Goal: Task Accomplishment & Management: Complete application form

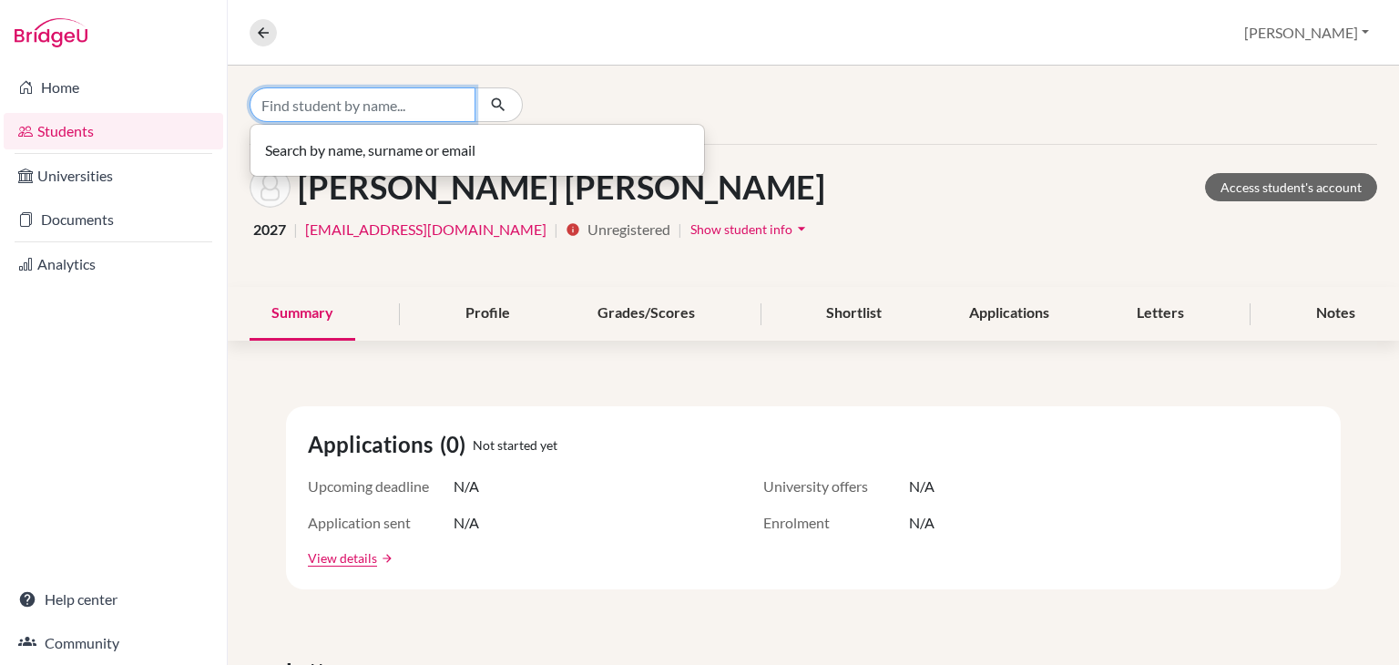
click at [357, 105] on input "Find student by name..." at bounding box center [363, 104] width 226 height 35
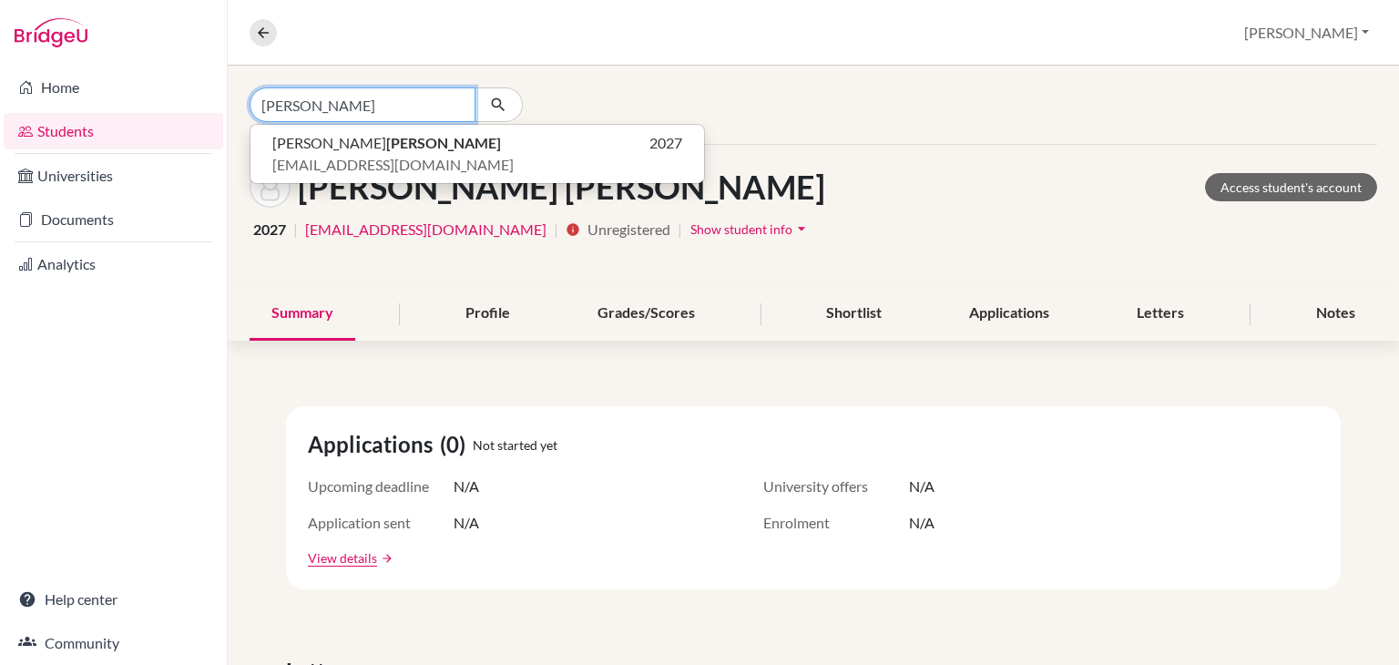
type input "[PERSON_NAME]"
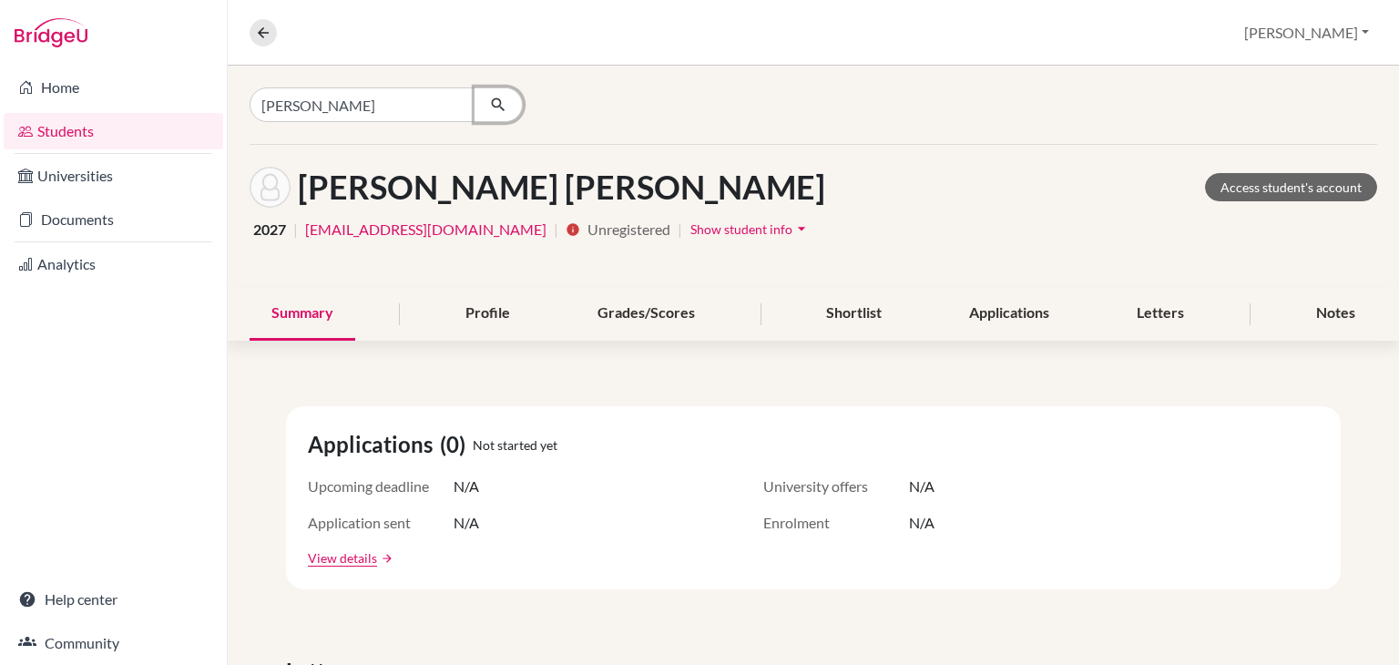
click at [503, 105] on icon "button" at bounding box center [498, 105] width 18 height 18
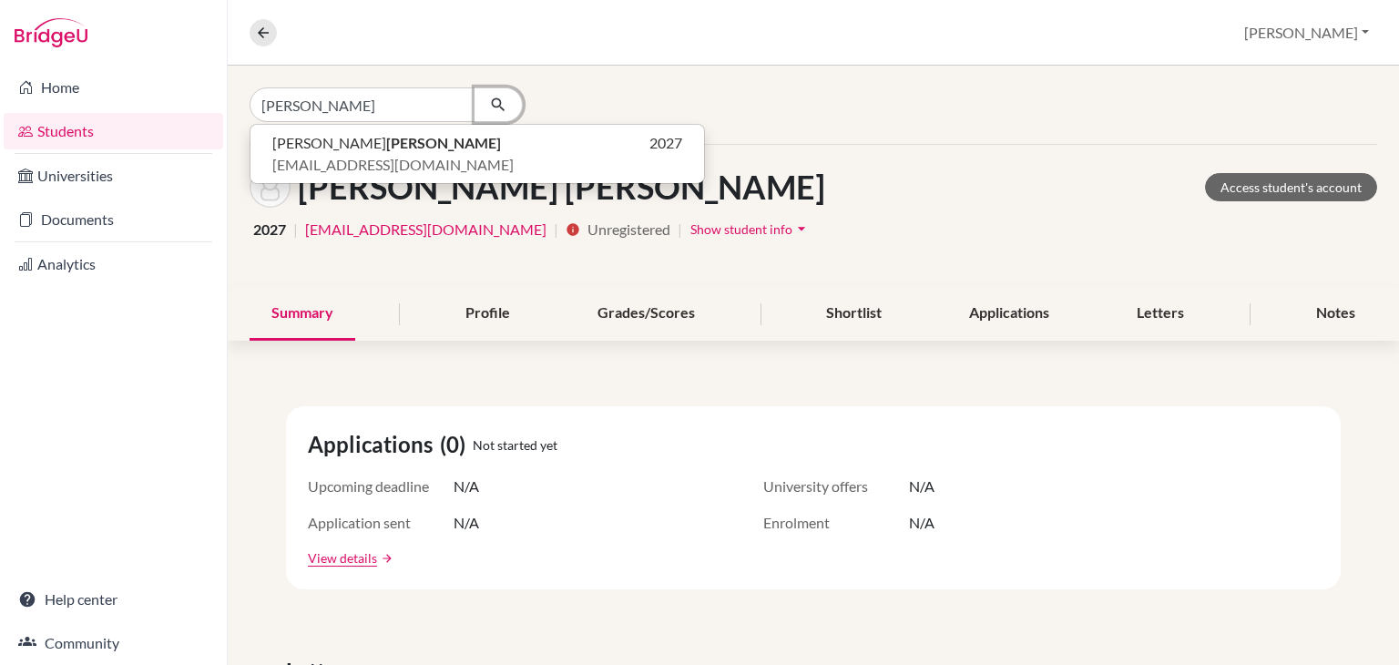
click at [503, 105] on icon "button" at bounding box center [498, 105] width 18 height 18
click at [95, 125] on link "Students" at bounding box center [114, 131] width 220 height 36
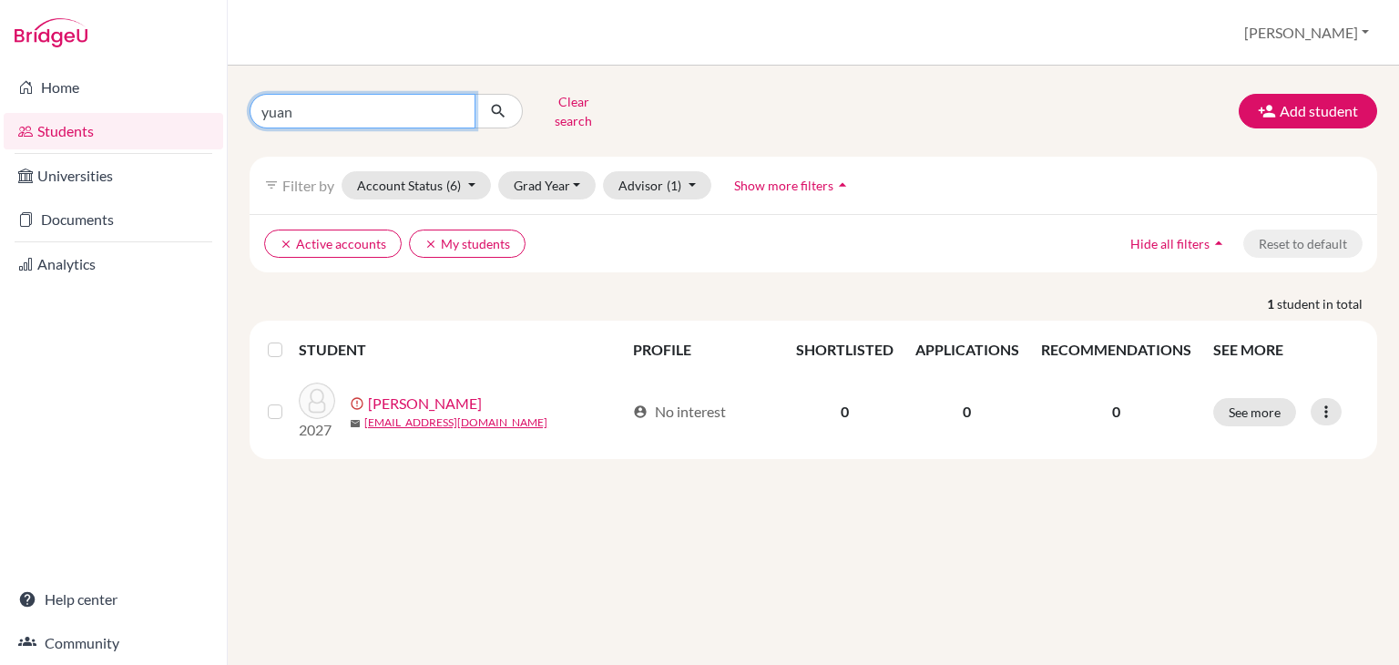
click at [376, 118] on input "yuan" at bounding box center [363, 111] width 226 height 35
type input "y"
type input "[PERSON_NAME]"
click button "submit" at bounding box center [499, 111] width 48 height 35
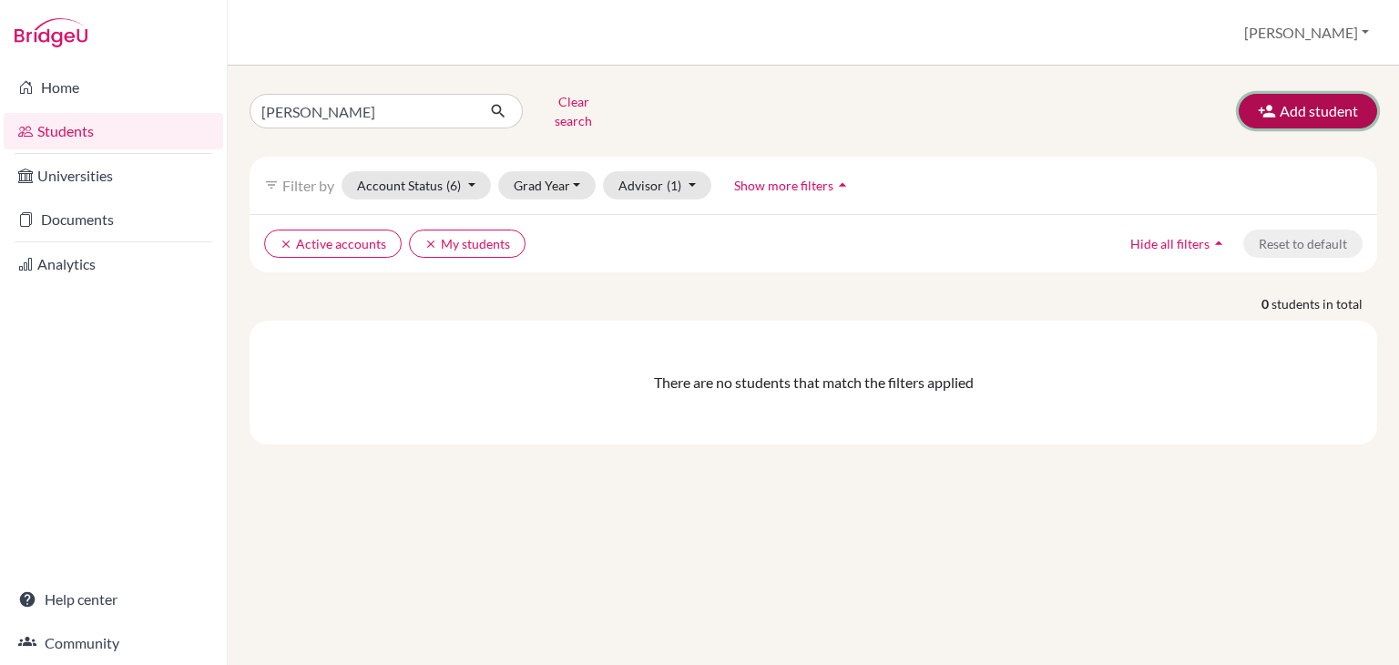
click at [1302, 94] on button "Add student" at bounding box center [1308, 111] width 138 height 35
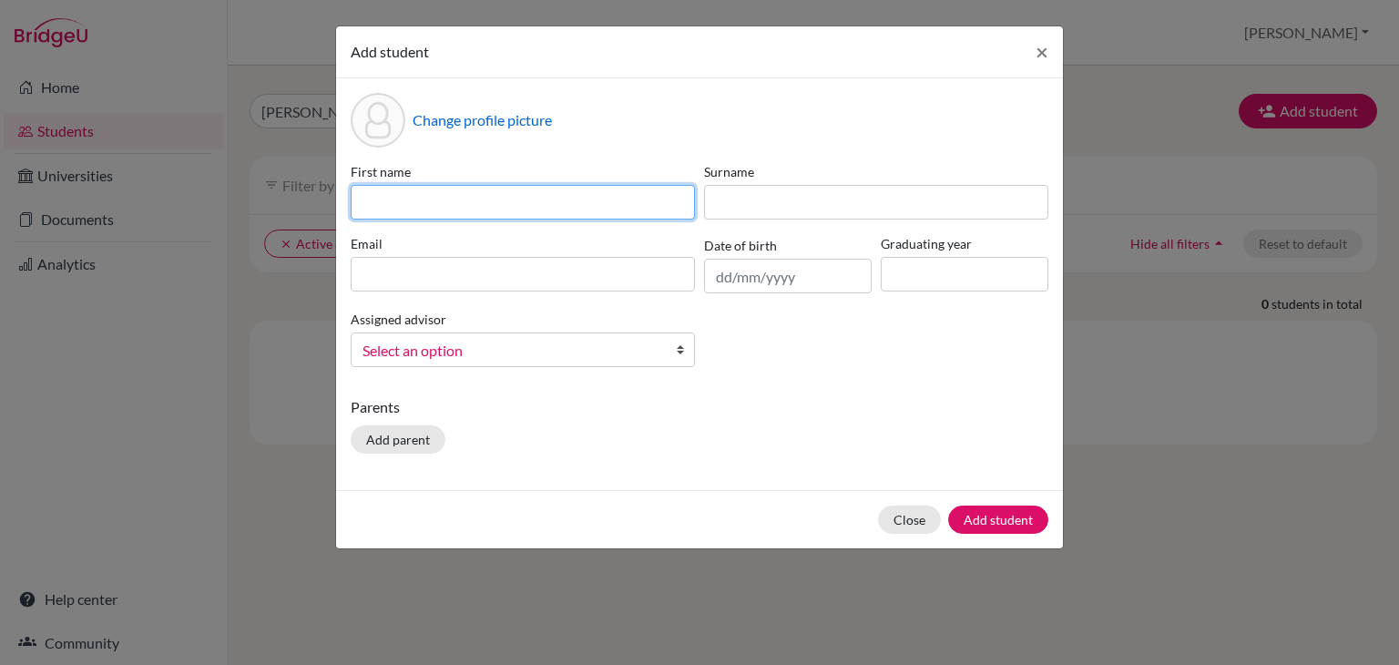
click at [562, 188] on input at bounding box center [523, 202] width 344 height 35
type input "Nathan"
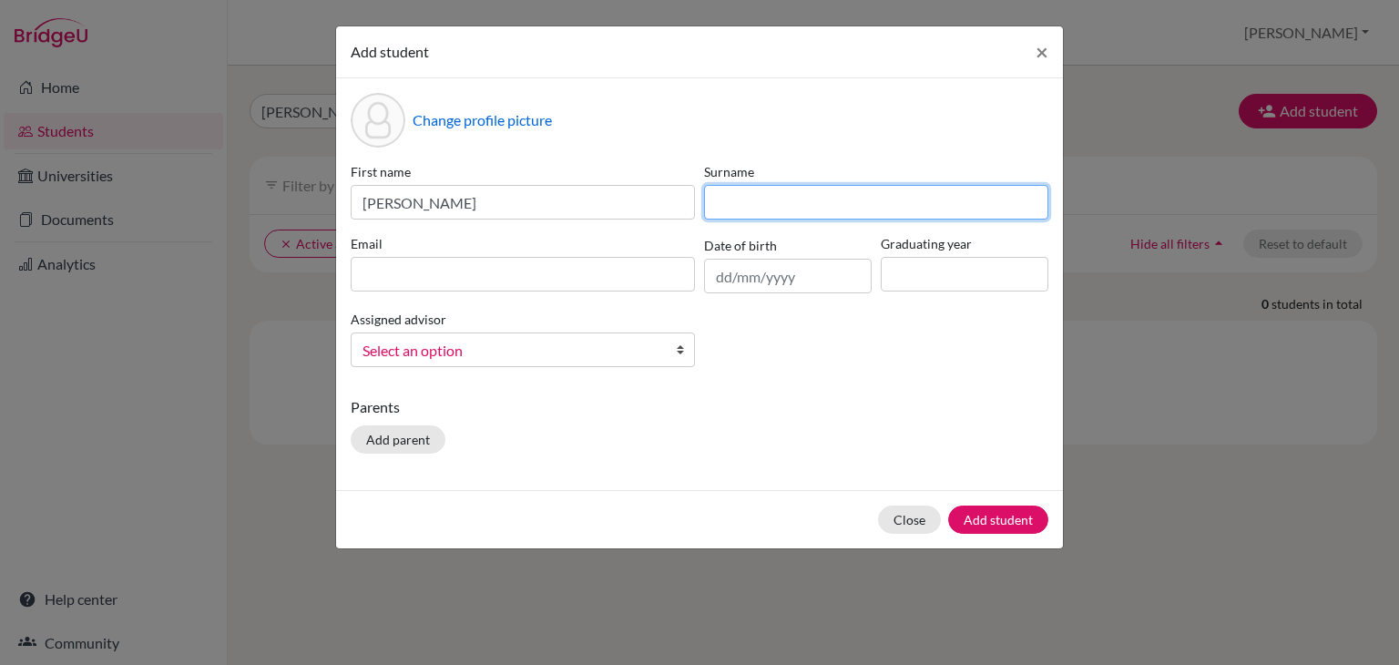
click at [846, 199] on input at bounding box center [876, 202] width 344 height 35
type input "Castolo"
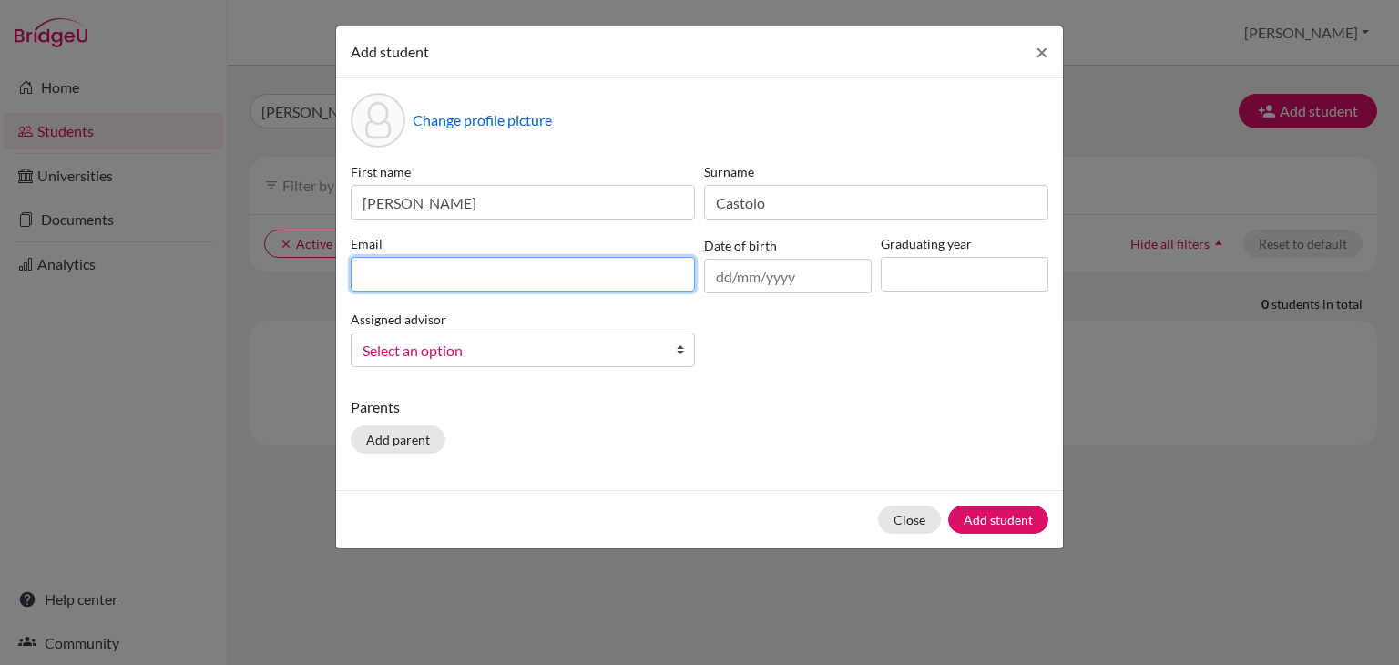
click at [535, 267] on input at bounding box center [523, 274] width 344 height 35
type input "s17010122@reedleyschool.com"
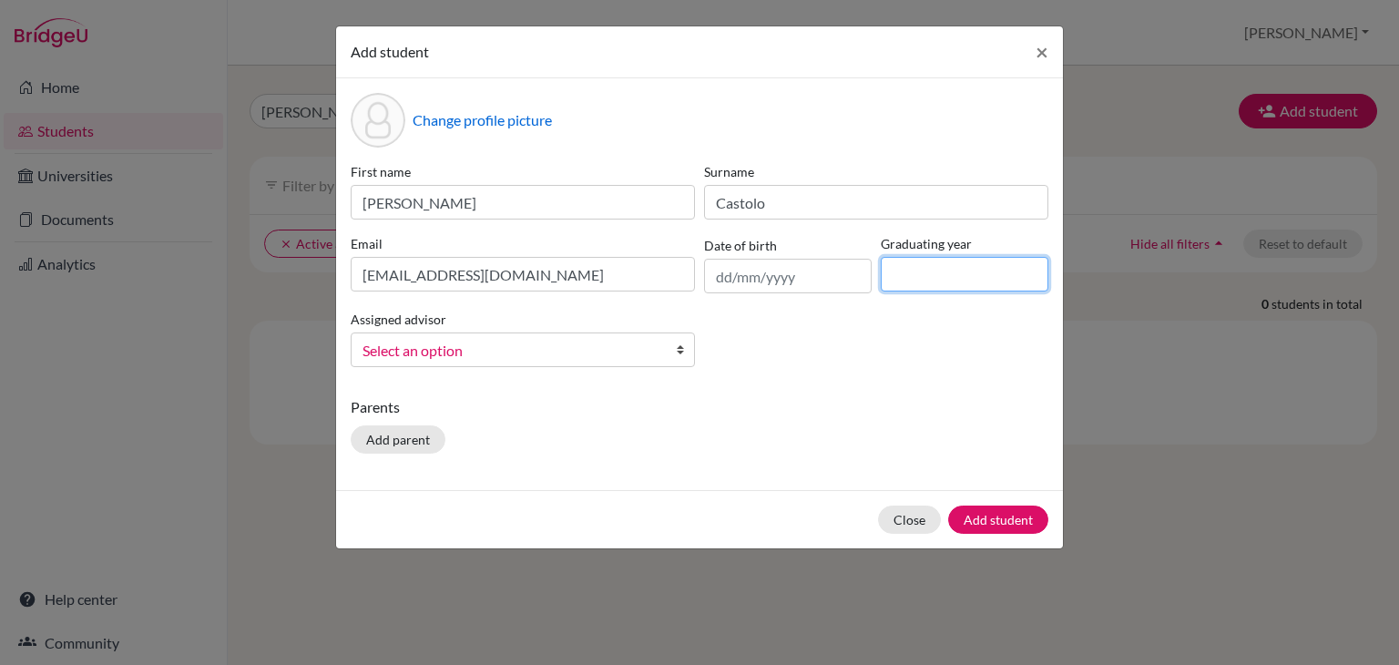
click at [927, 267] on input at bounding box center [965, 274] width 168 height 35
type input "2027"
click at [488, 348] on span "Select an option" at bounding box center [511, 351] width 297 height 24
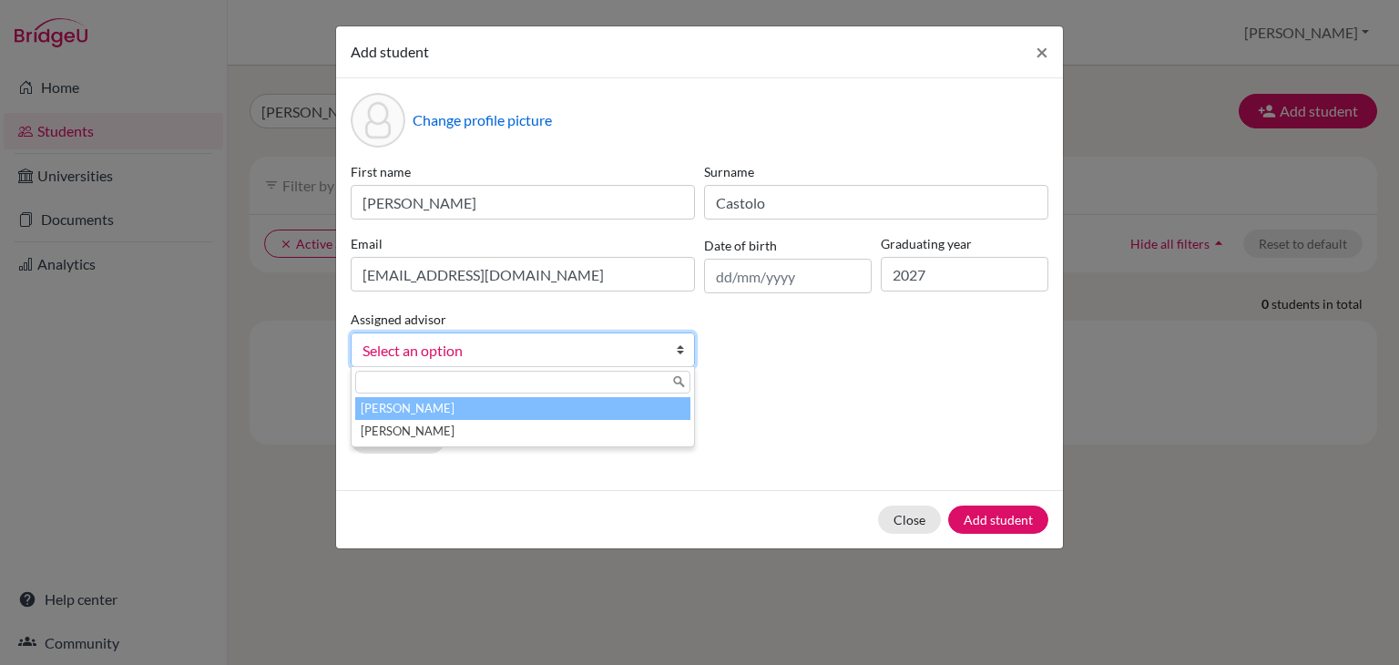
click at [450, 417] on li "Abraham, Melissa" at bounding box center [522, 408] width 335 height 23
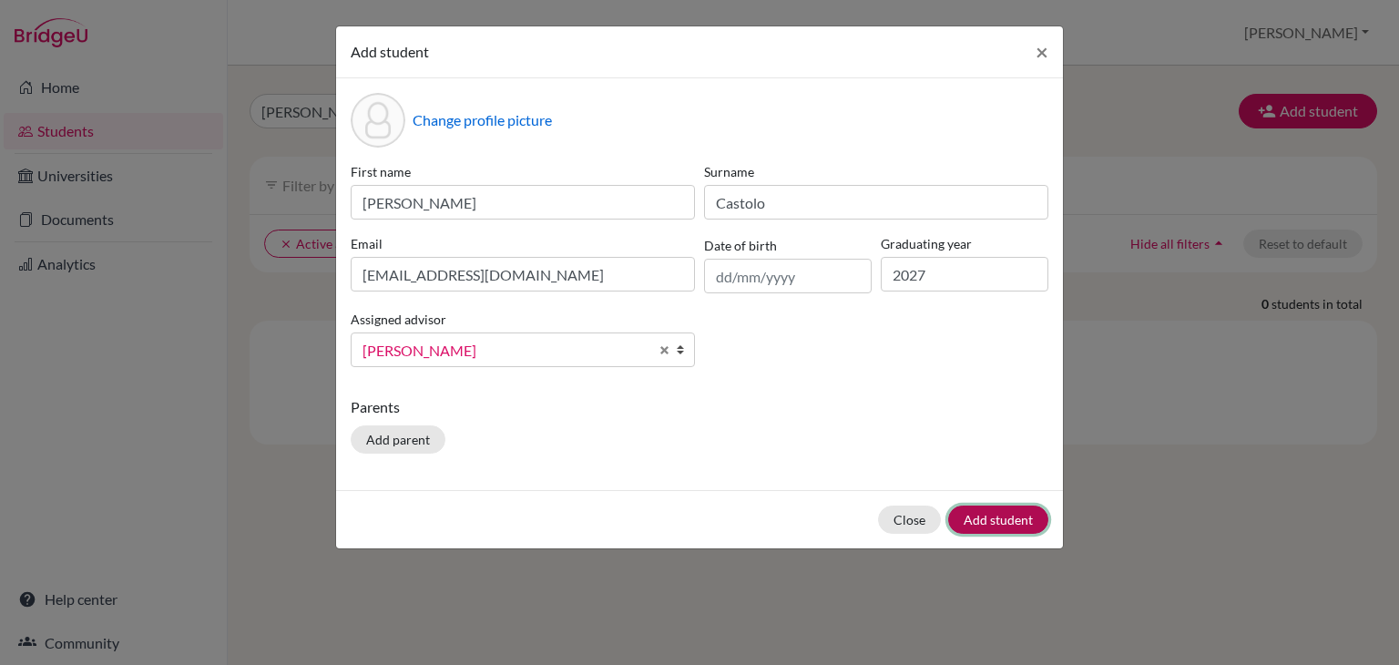
click at [984, 516] on button "Add student" at bounding box center [998, 520] width 100 height 28
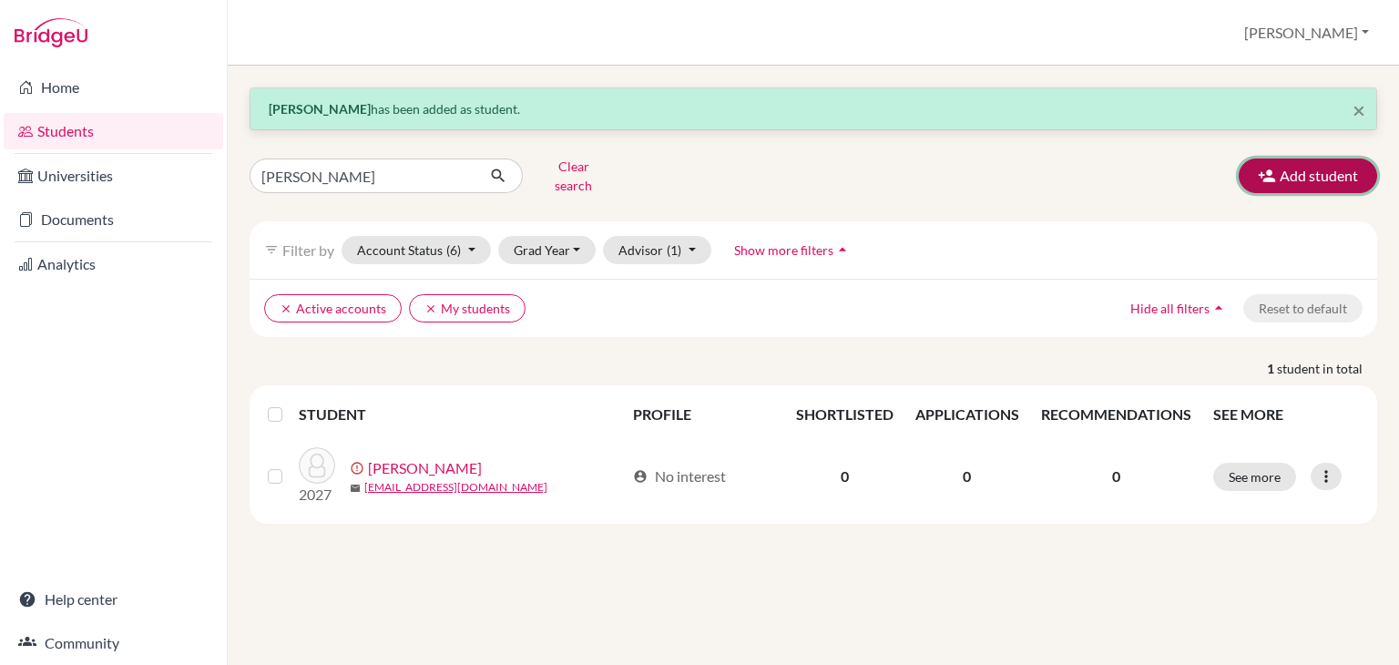
click at [1326, 167] on button "Add student" at bounding box center [1308, 175] width 138 height 35
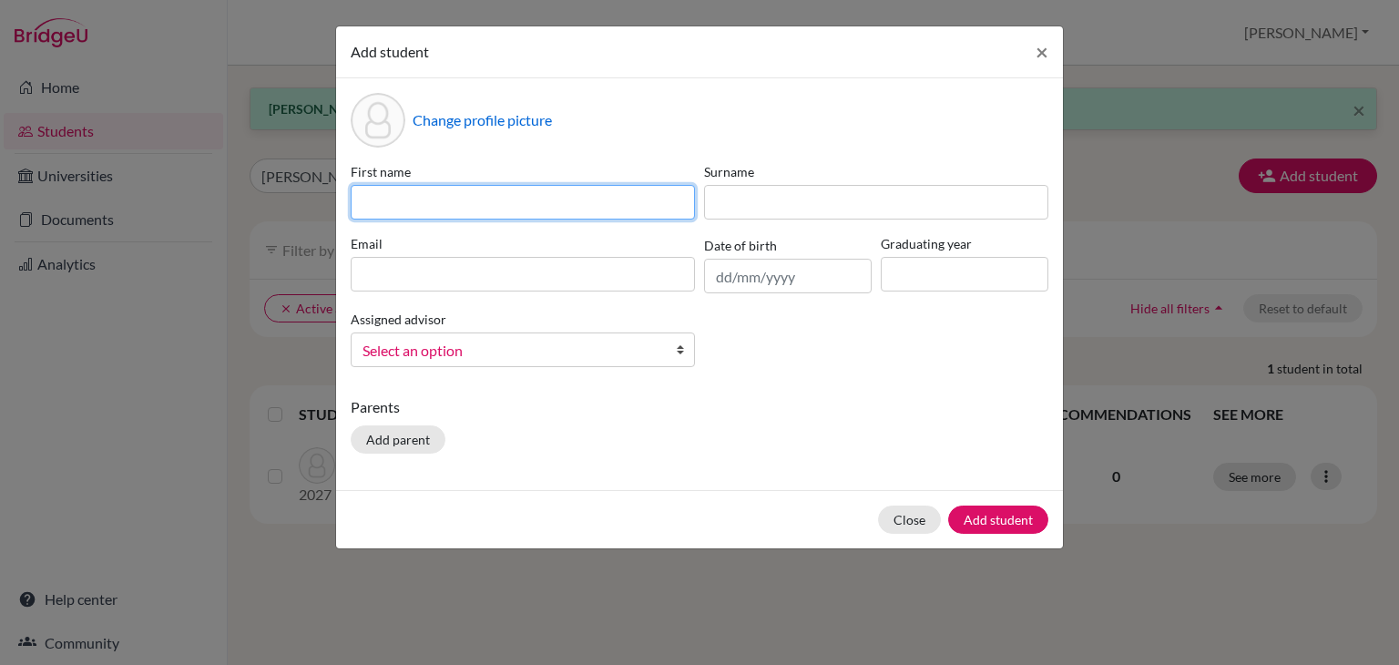
click at [537, 199] on input at bounding box center [523, 202] width 344 height 35
type input "Clark"
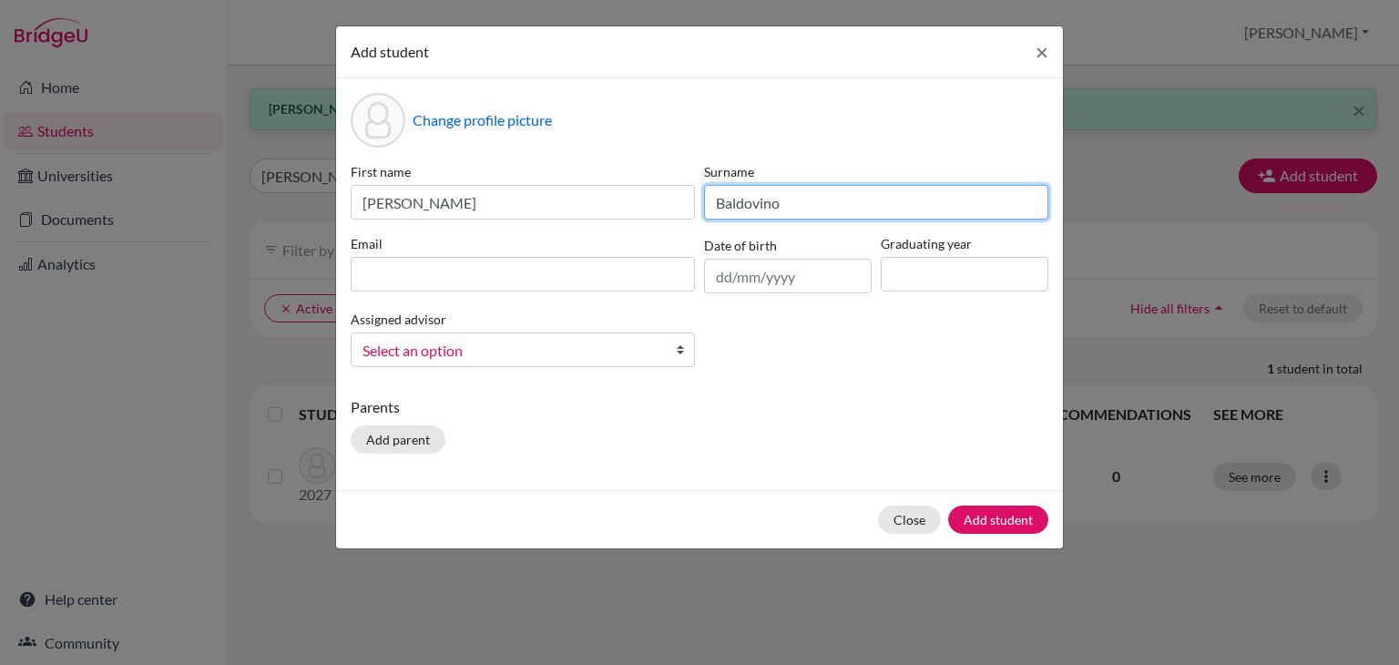
type input "Baldovino"
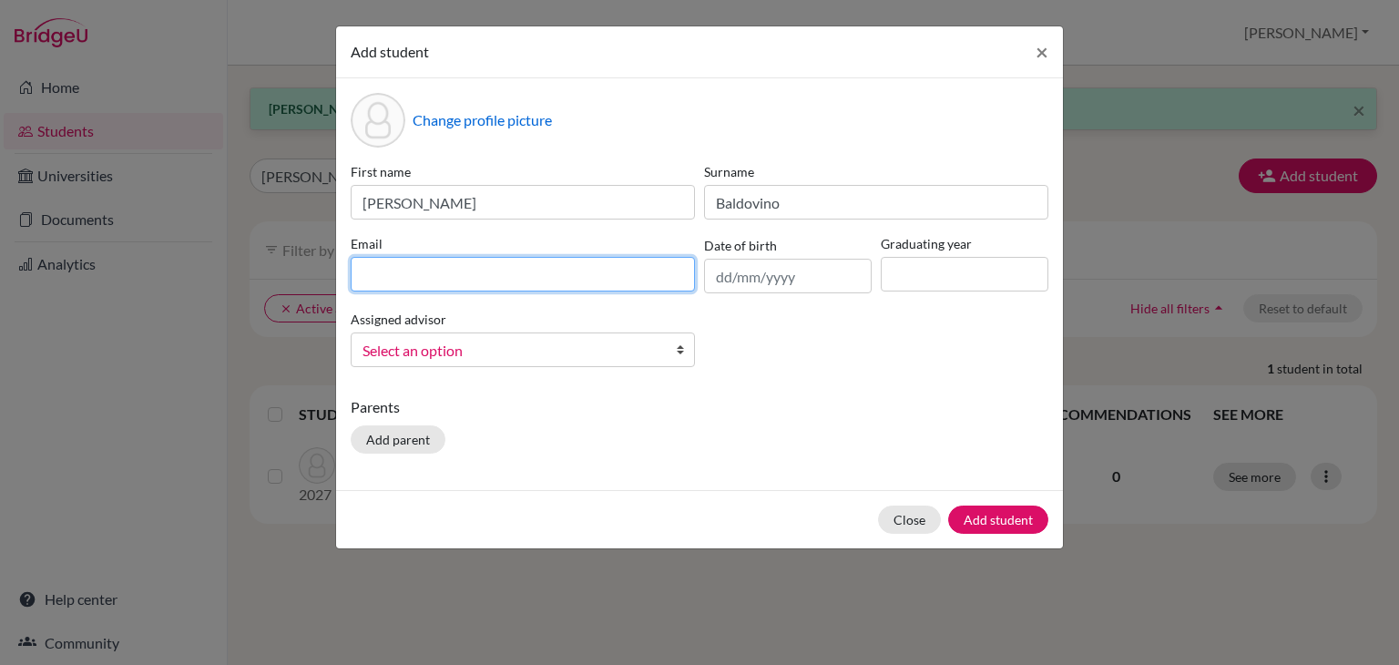
click at [447, 262] on input at bounding box center [523, 274] width 344 height 35
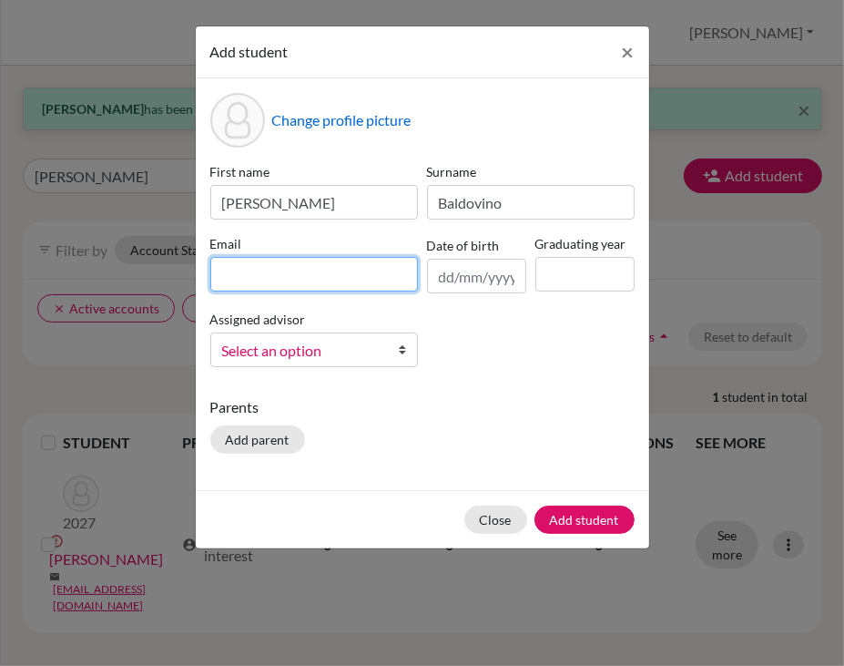
paste input "s23-0173@reedleyschool.com"
type input "s23-0173@reedleyschool.com"
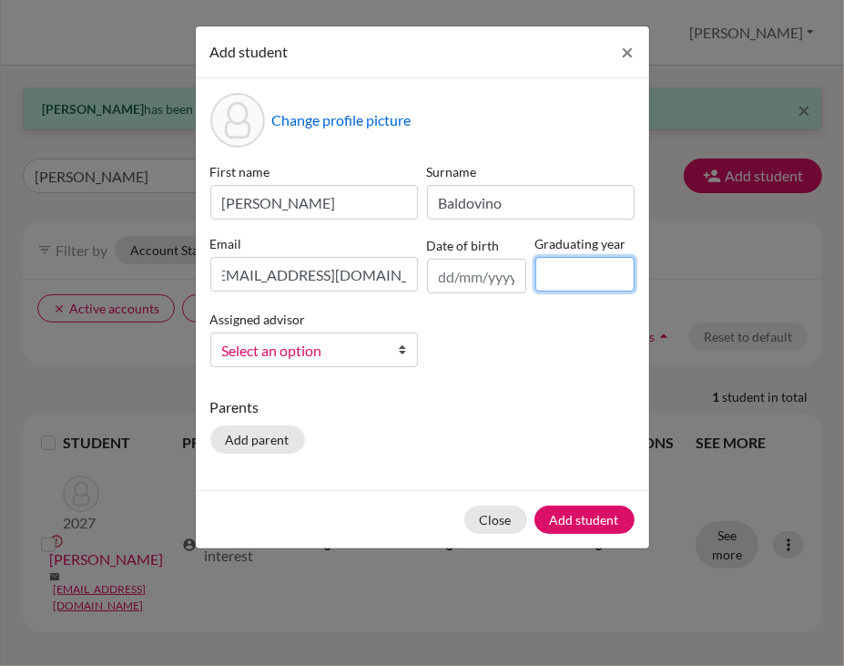
click at [585, 288] on input at bounding box center [585, 274] width 99 height 35
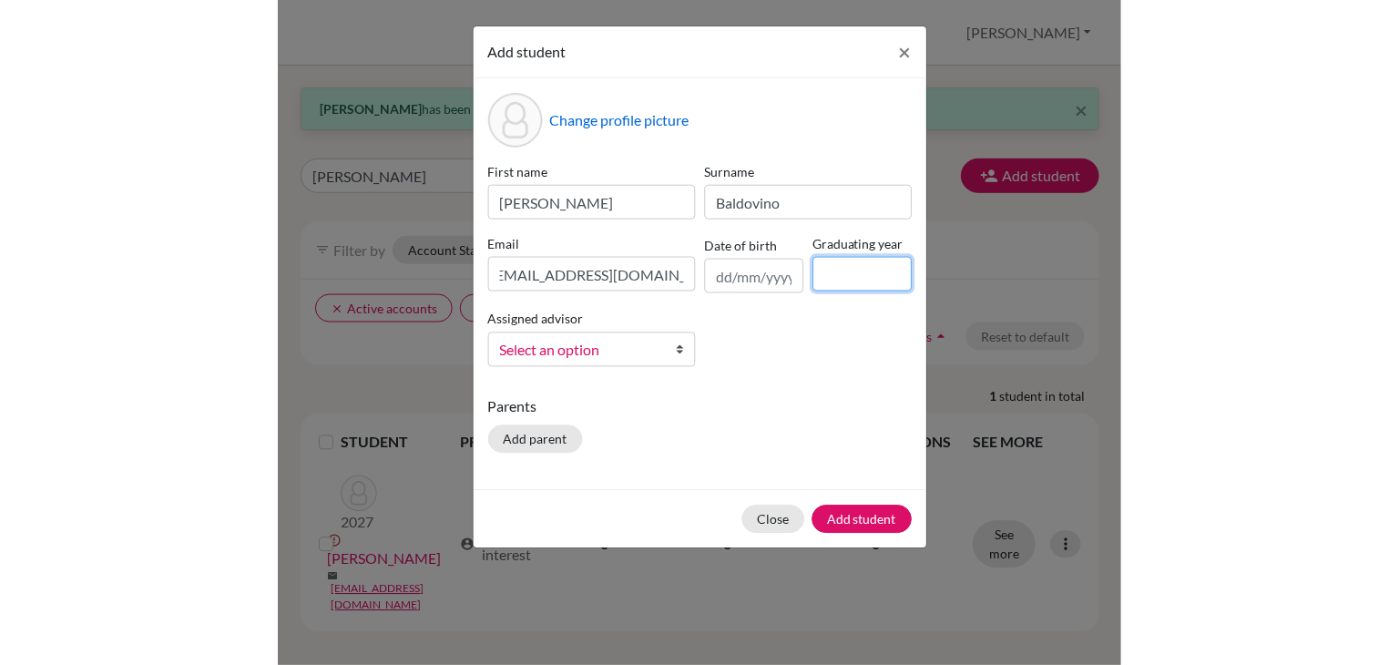
scroll to position [0, 0]
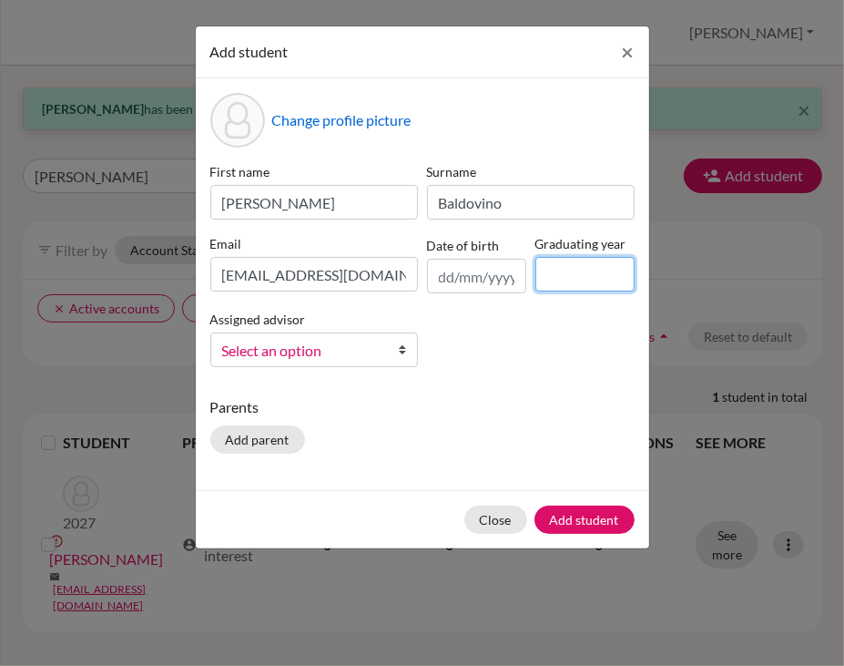
type input "2027"
click at [399, 342] on b at bounding box center [408, 349] width 18 height 33
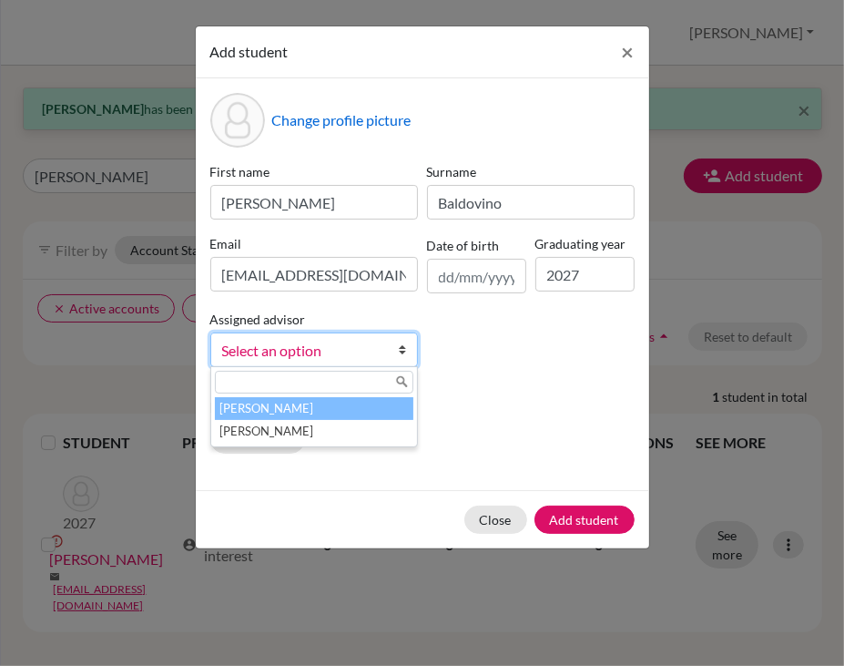
click at [341, 402] on li "Abraham, Melissa" at bounding box center [314, 408] width 199 height 23
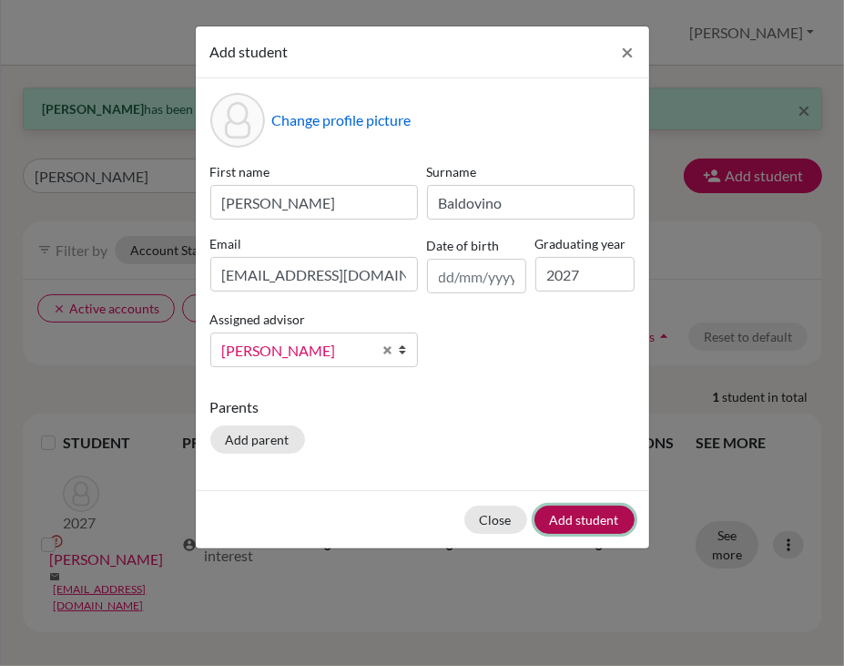
click at [581, 511] on button "Add student" at bounding box center [585, 520] width 100 height 28
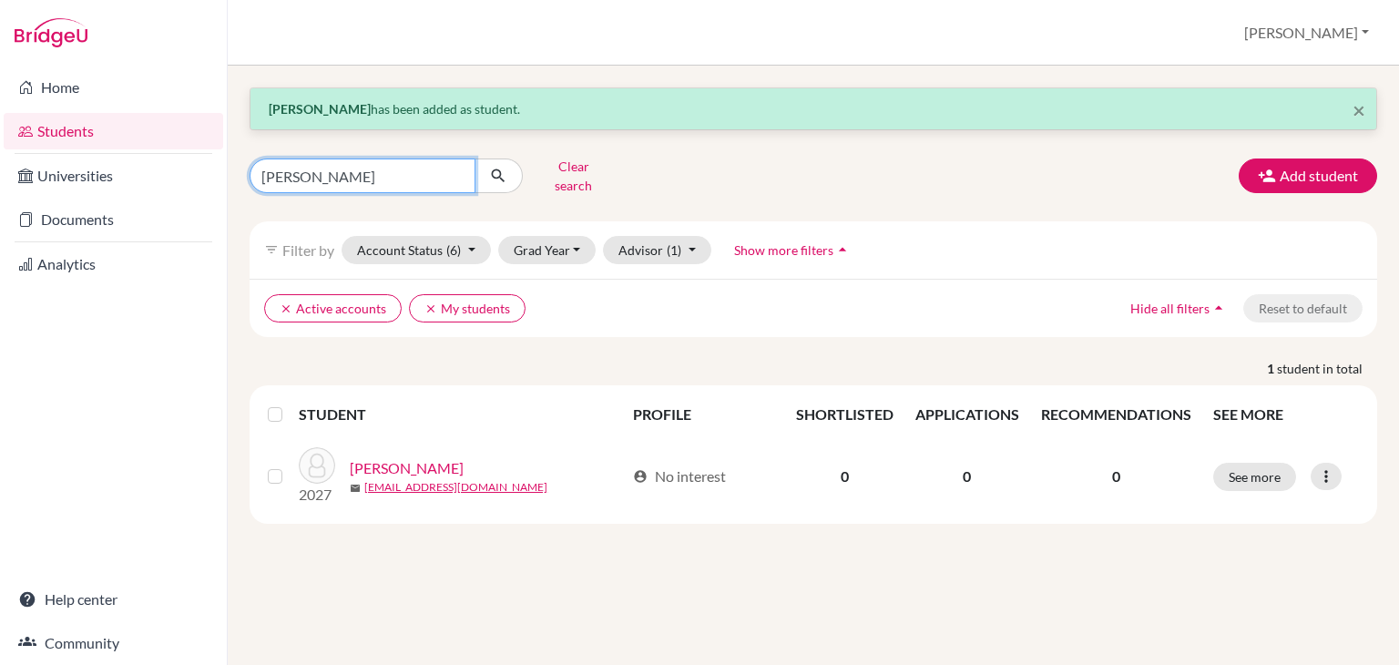
drag, startPoint x: 315, startPoint y: 173, endPoint x: 248, endPoint y: 169, distance: 67.5
click at [248, 169] on div "nathan Clear search" at bounding box center [428, 175] width 385 height 47
type input "justin"
click button "submit" at bounding box center [499, 175] width 48 height 35
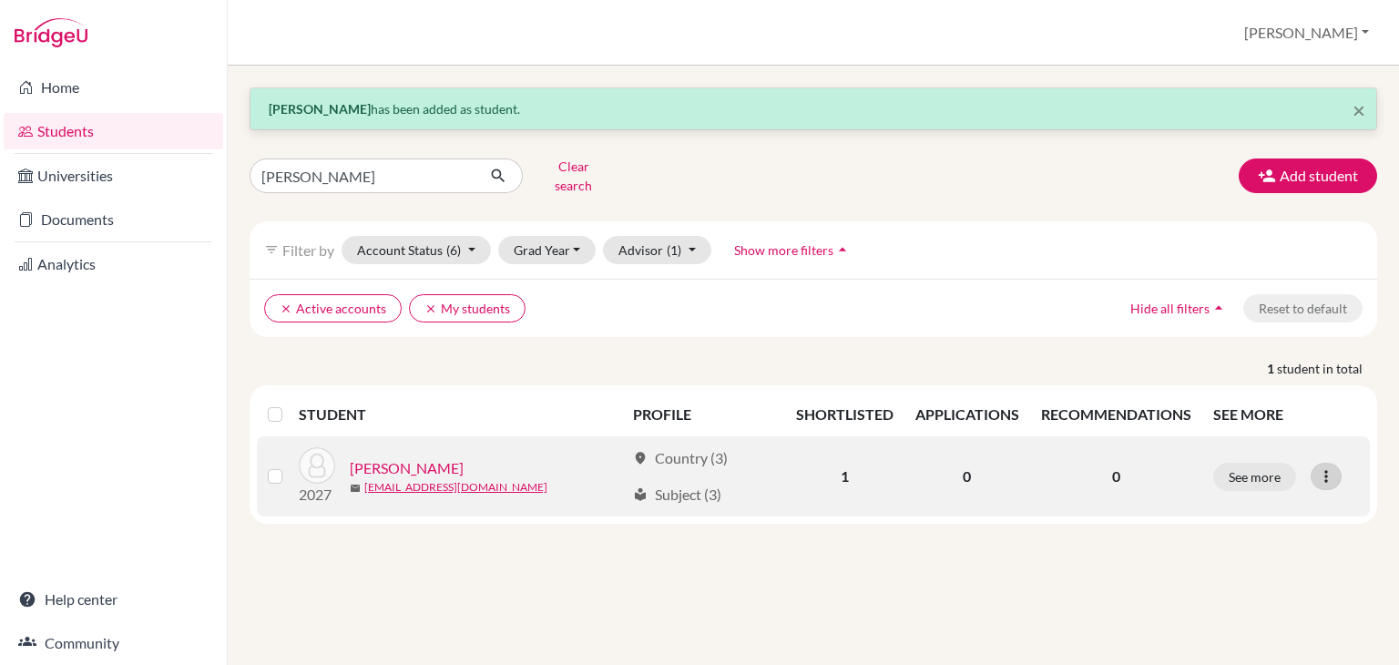
click at [1333, 467] on icon at bounding box center [1326, 476] width 18 height 18
click at [1268, 557] on button "Reset Password" at bounding box center [1247, 571] width 144 height 29
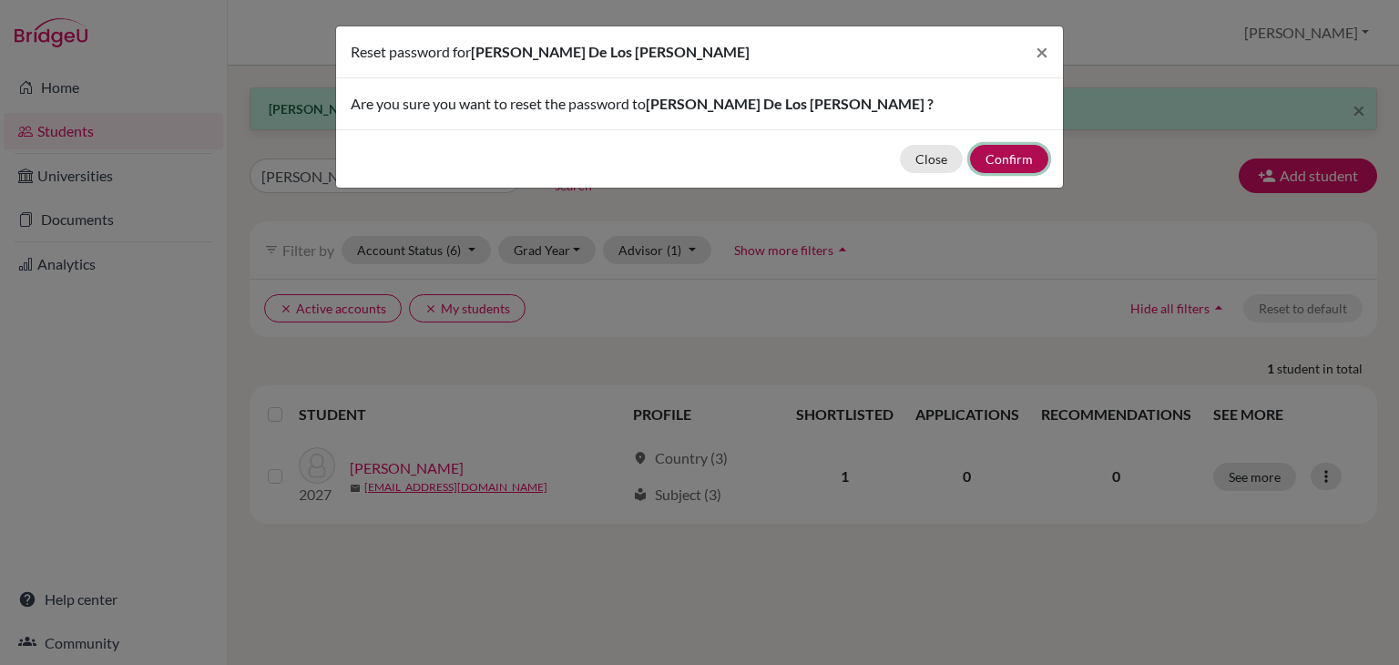
click at [1022, 150] on button "Confirm" at bounding box center [1009, 159] width 78 height 28
